Goal: Task Accomplishment & Management: Use online tool/utility

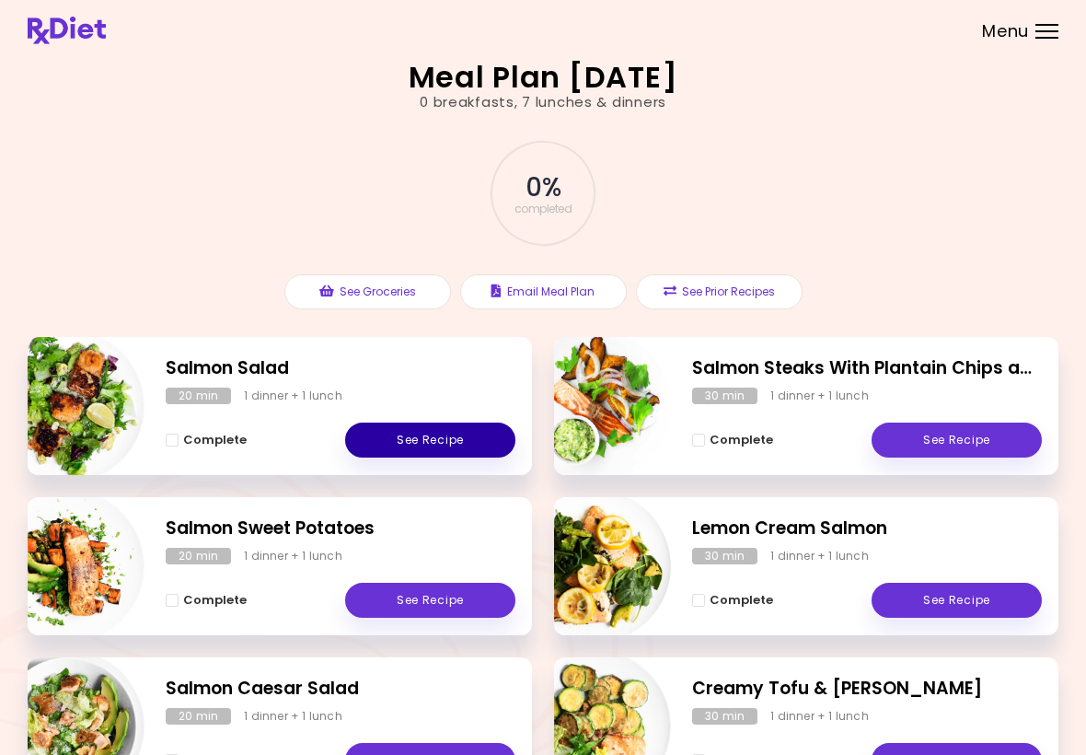
click at [449, 442] on link "See Recipe" at bounding box center [430, 439] width 170 height 35
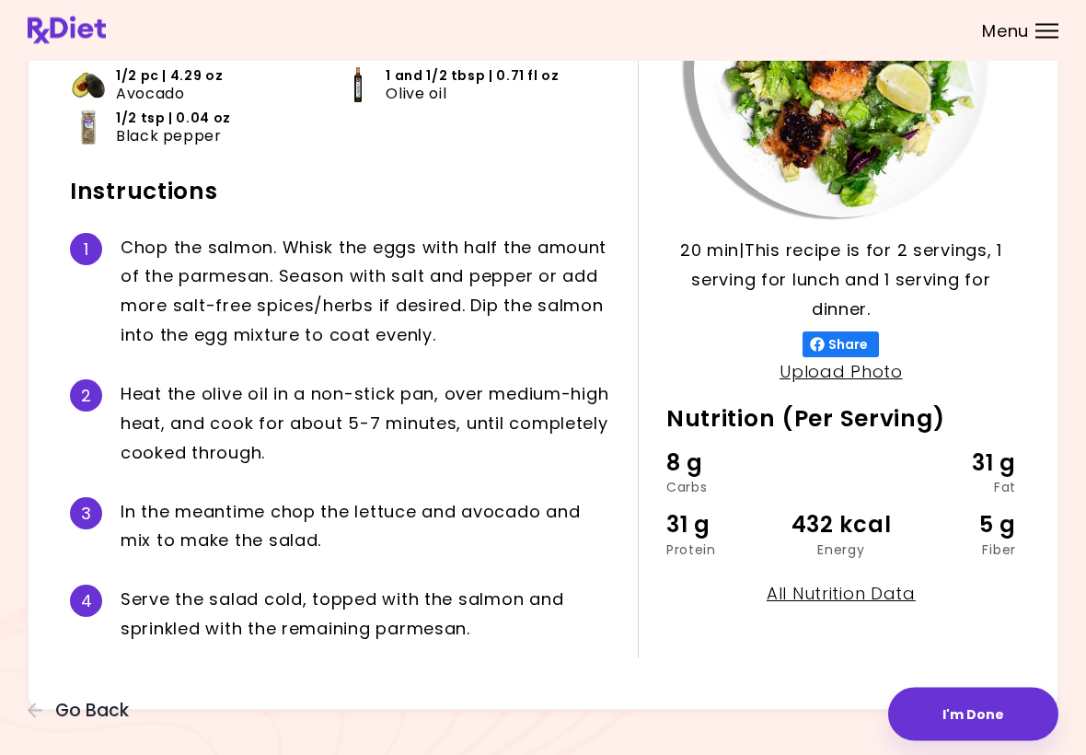
scroll to position [241, 0]
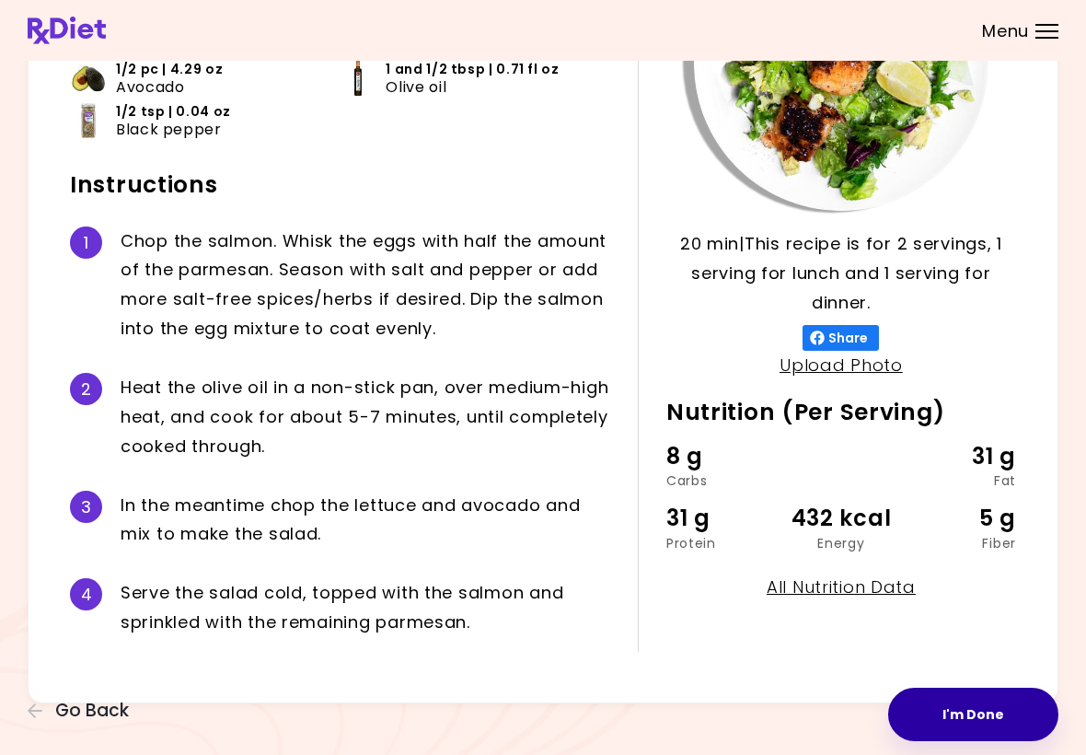
click at [754, 712] on button "I'm Done" at bounding box center [973, 714] width 170 height 53
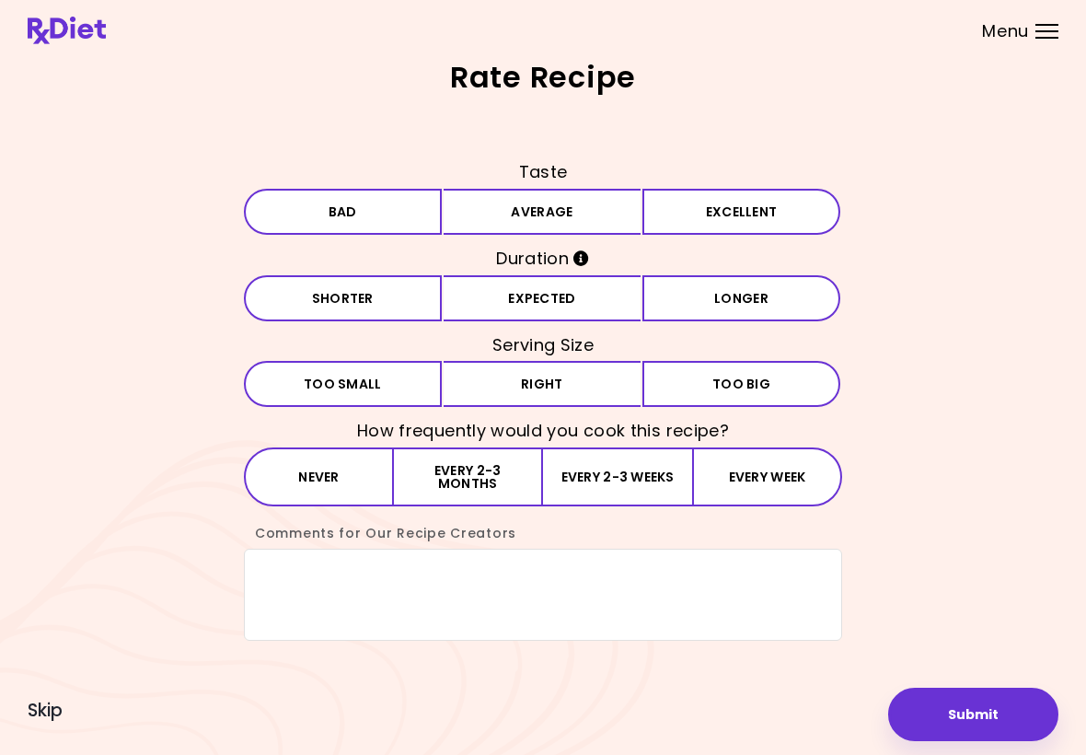
click at [584, 221] on button "Average" at bounding box center [543, 212] width 198 height 46
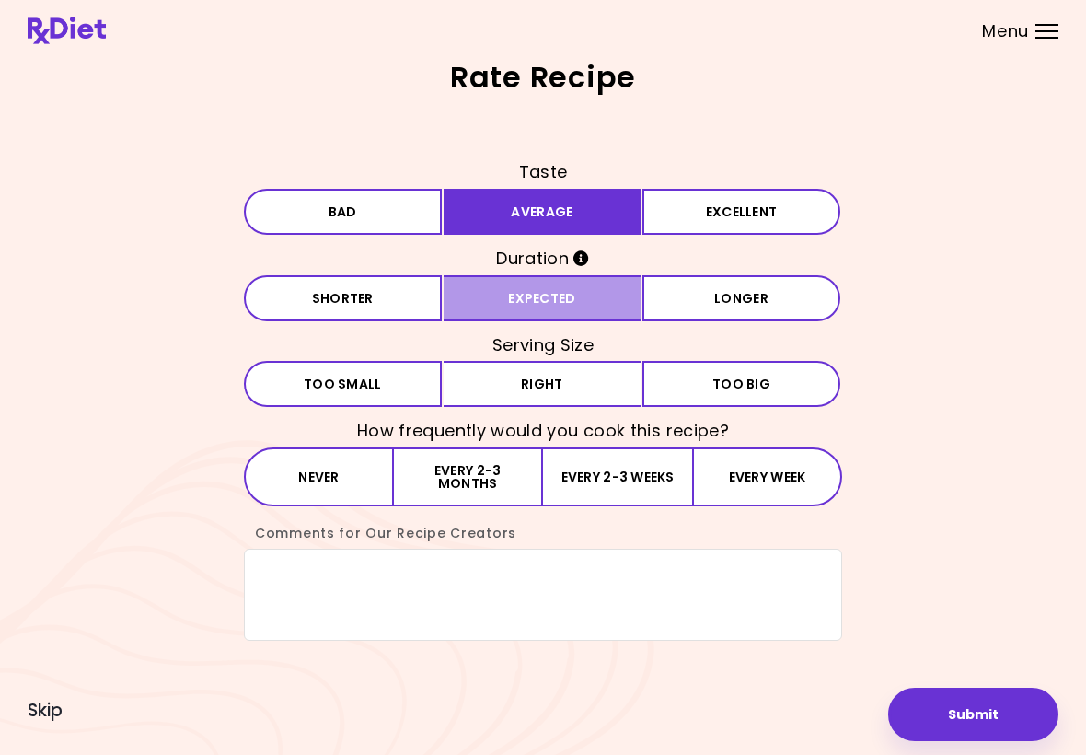
click at [574, 293] on button "Expected" at bounding box center [543, 298] width 198 height 46
click at [564, 388] on button "Right" at bounding box center [543, 384] width 198 height 46
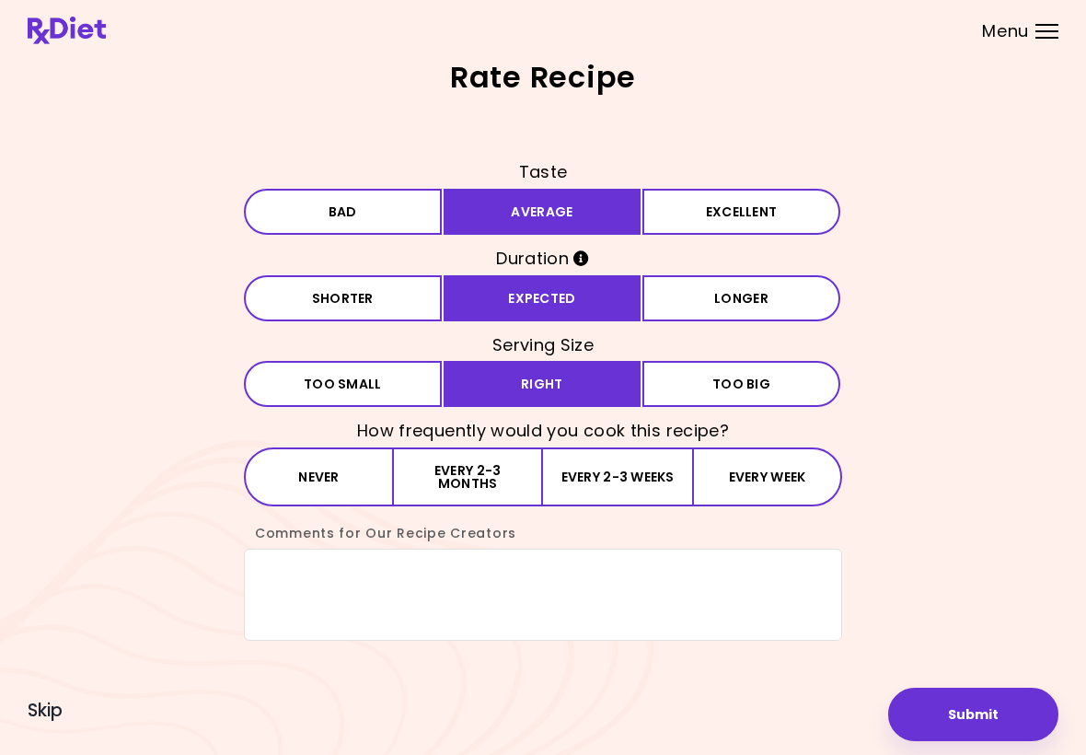
click at [483, 484] on button "Every 2-3 months" at bounding box center [468, 476] width 149 height 59
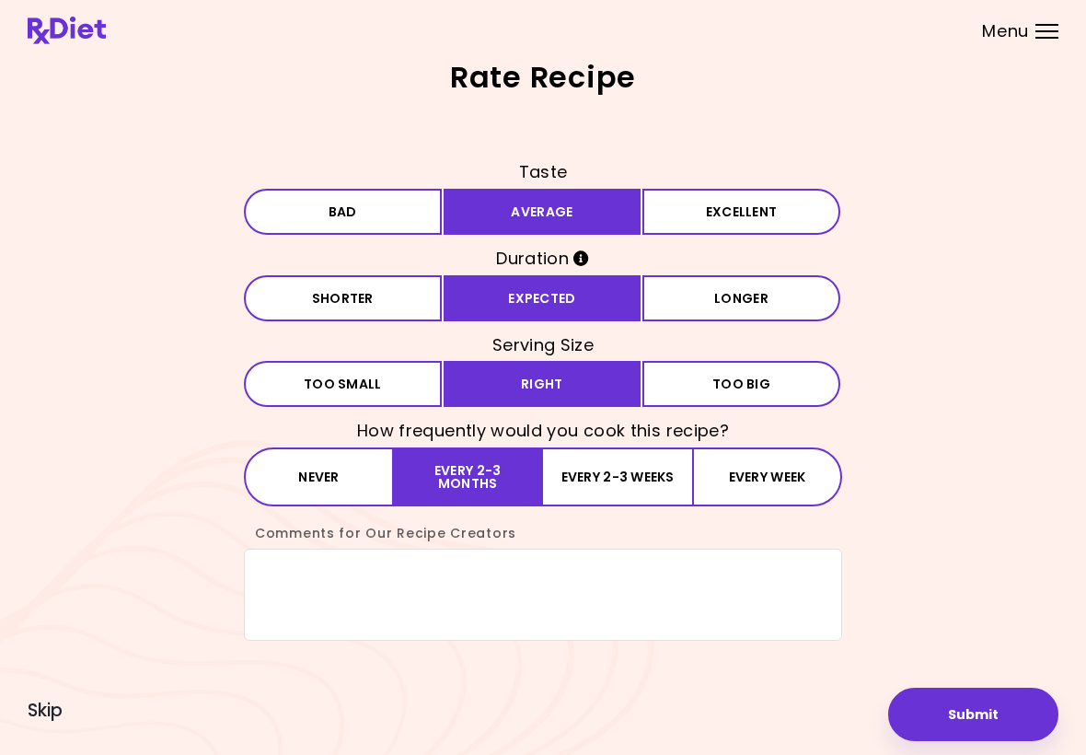
click at [754, 717] on button "Submit" at bounding box center [973, 714] width 170 height 53
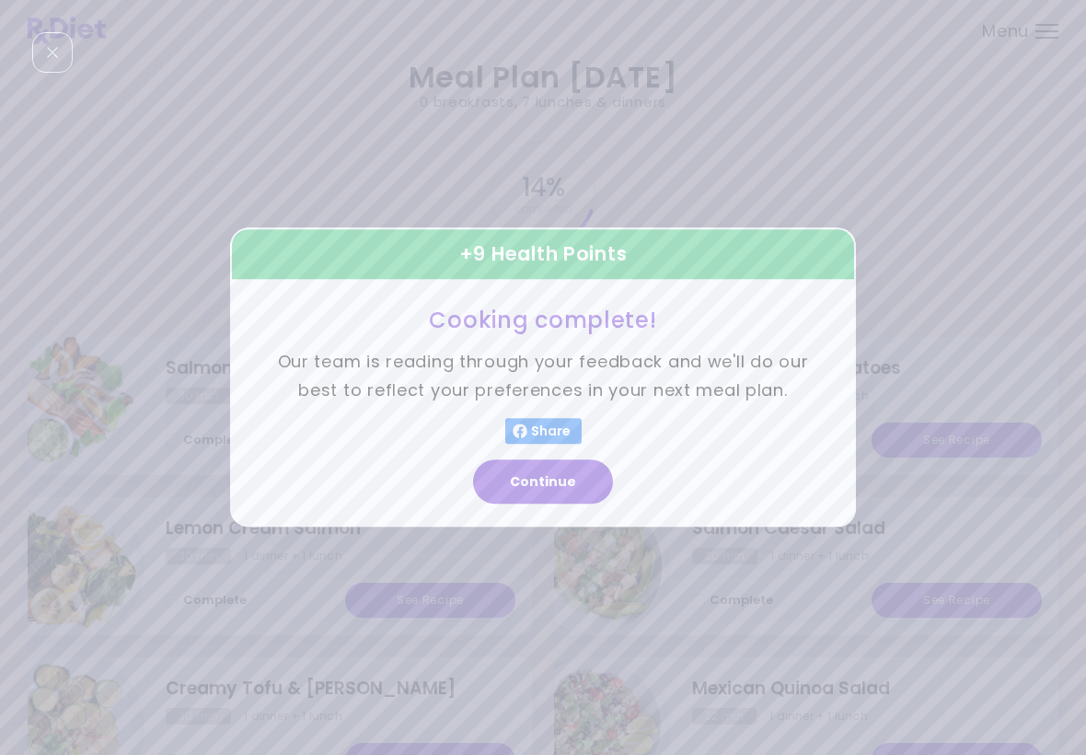
click at [548, 485] on button "Continue" at bounding box center [543, 482] width 140 height 44
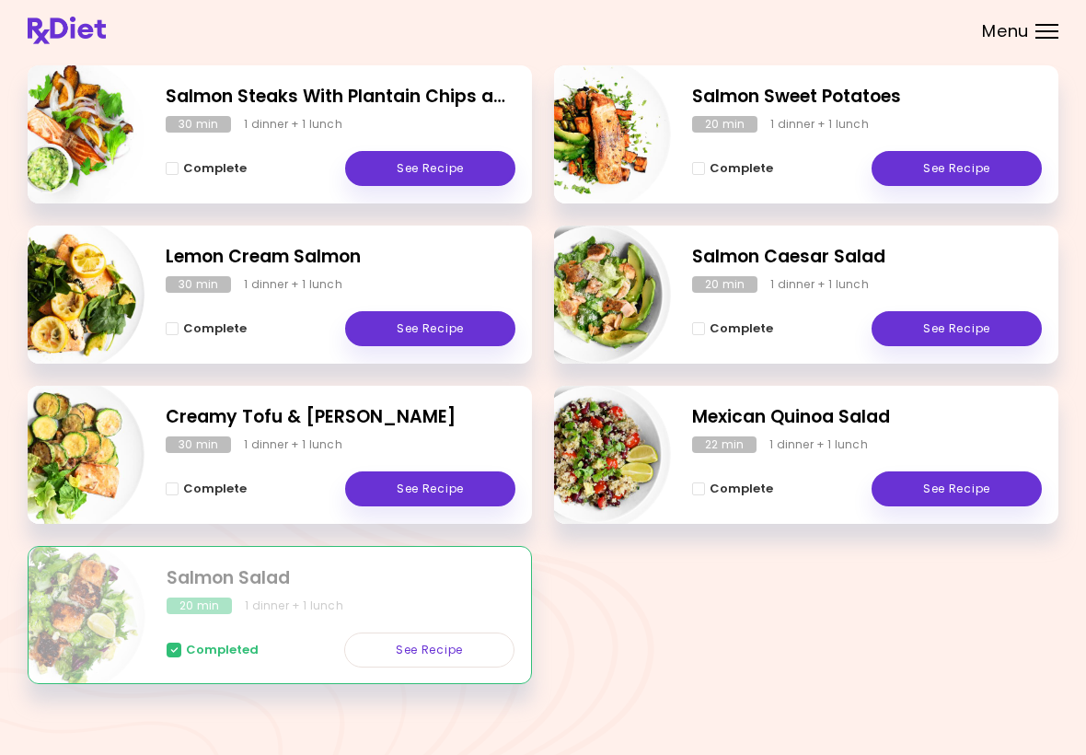
scroll to position [284, 0]
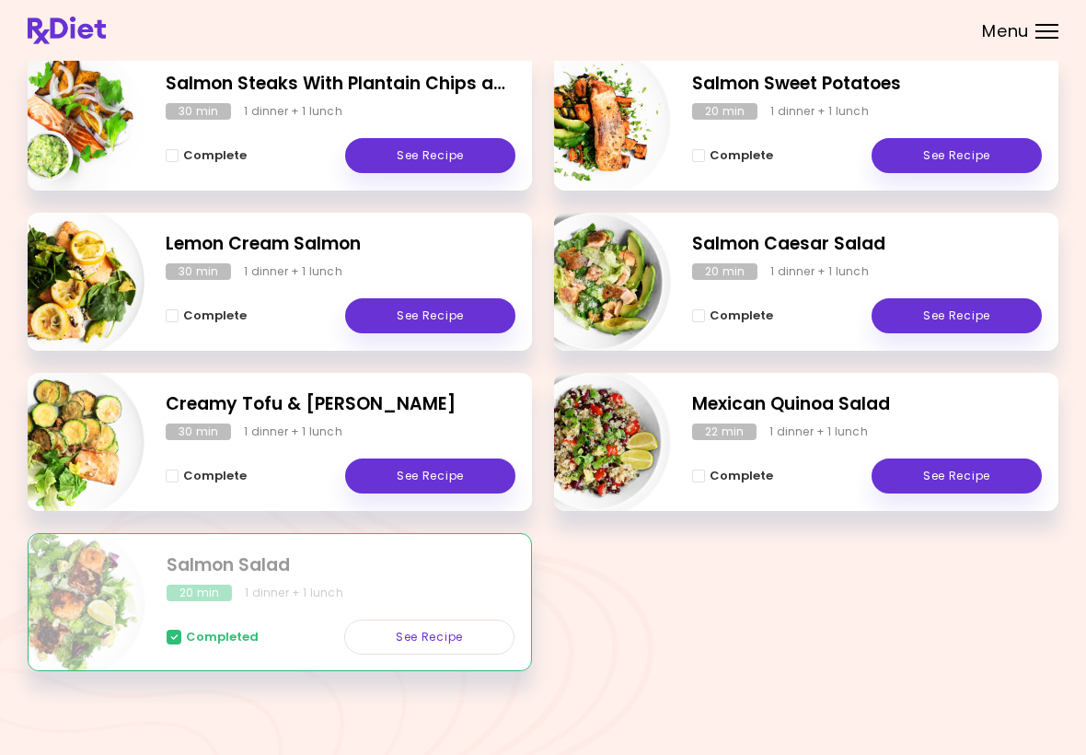
click at [427, 446] on div "Complete See Recipe" at bounding box center [341, 466] width 350 height 53
click at [441, 469] on link "See Recipe" at bounding box center [430, 475] width 170 height 35
